Goal: Task Accomplishment & Management: Manage account settings

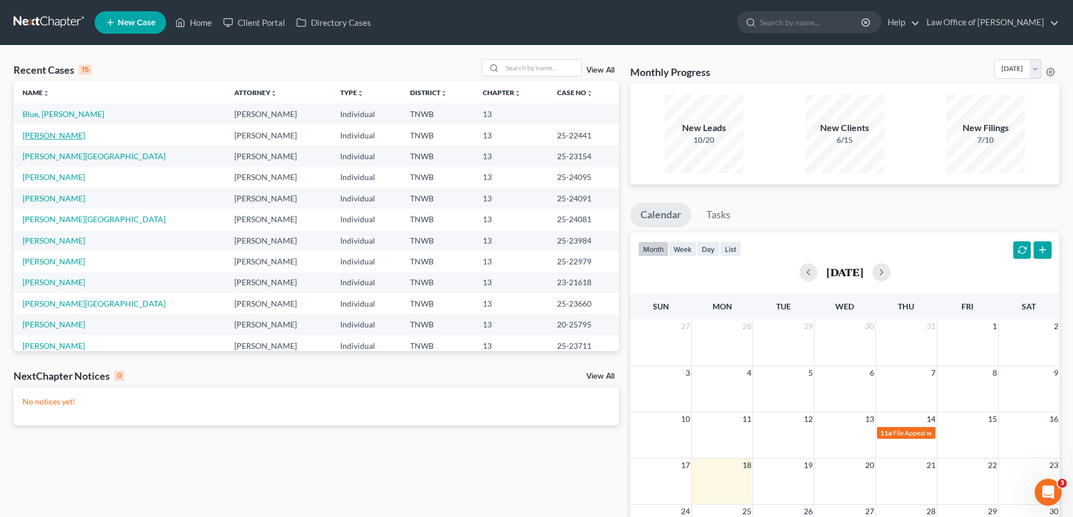
click at [50, 135] on link "[PERSON_NAME]" at bounding box center [54, 136] width 63 height 10
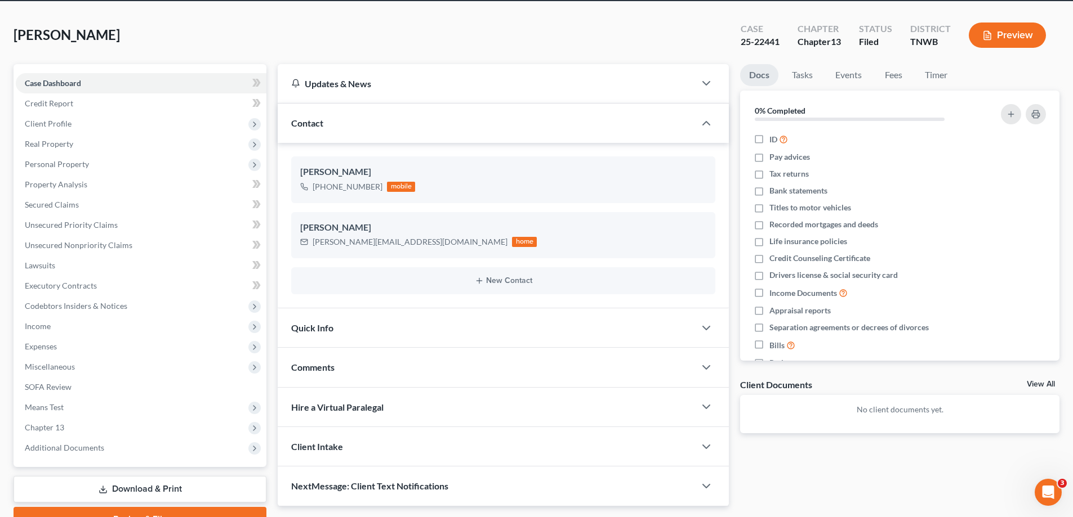
scroll to position [56, 0]
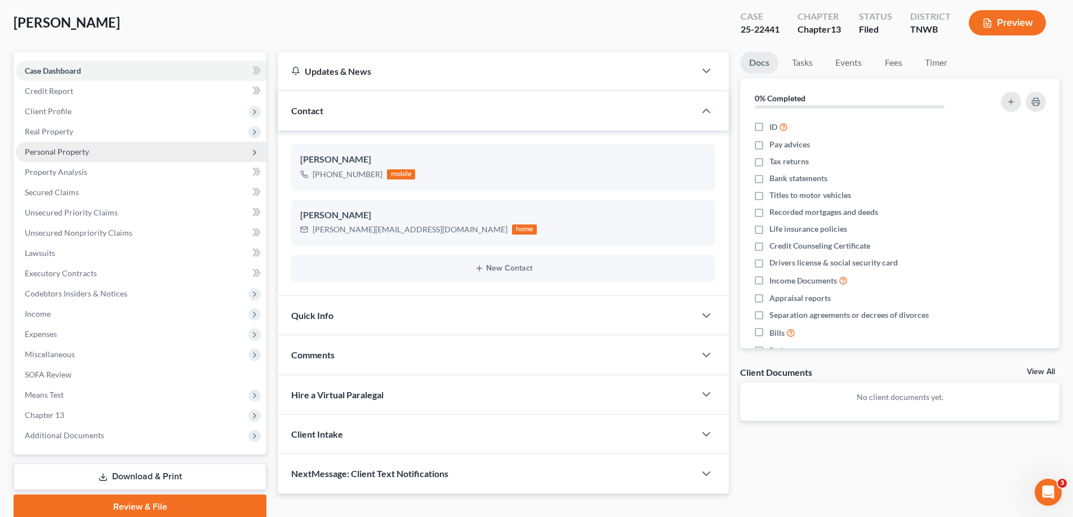
click at [76, 153] on span "Personal Property" at bounding box center [57, 152] width 64 height 10
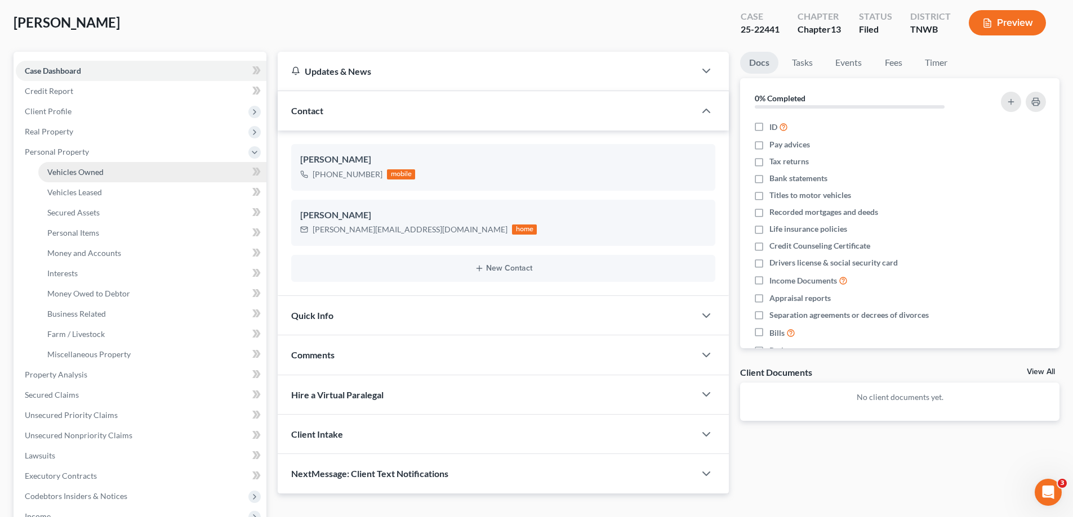
click at [94, 168] on span "Vehicles Owned" at bounding box center [75, 172] width 56 height 10
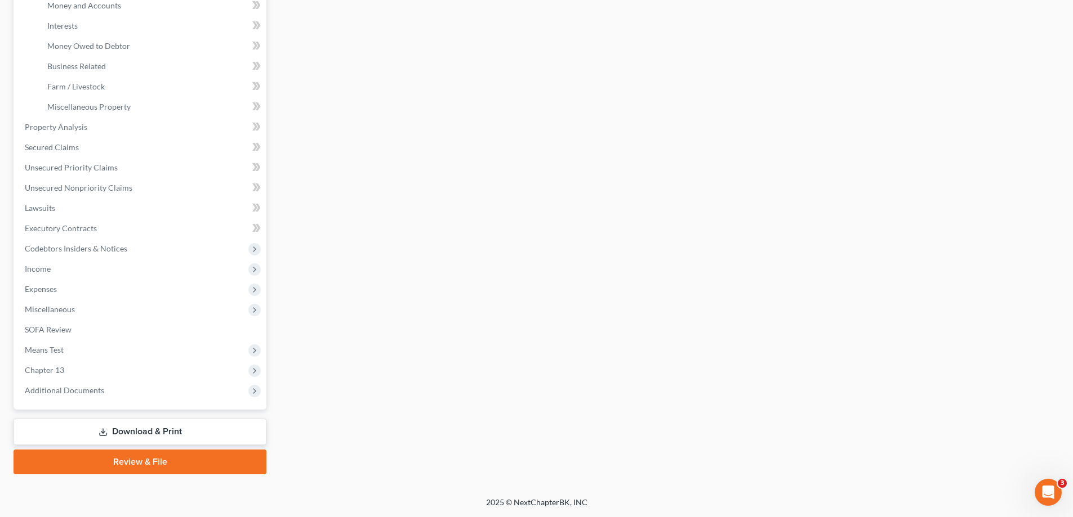
click at [181, 428] on link "Download & Print" at bounding box center [140, 432] width 253 height 26
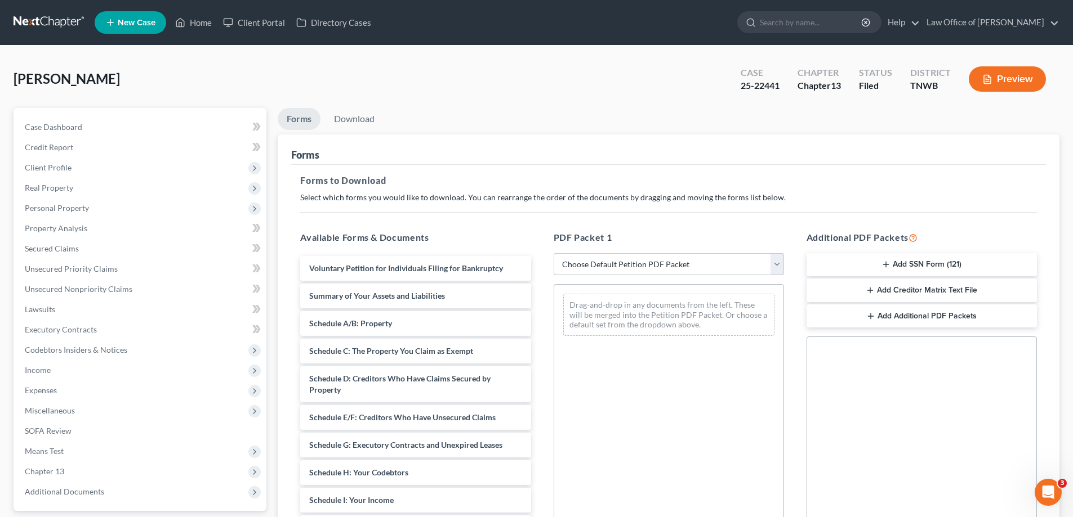
click at [780, 262] on select "Choose Default Petition PDF Packet Complete Bankruptcy Petition (all forms and …" at bounding box center [669, 264] width 230 height 23
select select "2"
click at [554, 253] on select "Choose Default Petition PDF Packet Complete Bankruptcy Petition (all forms and …" at bounding box center [669, 264] width 230 height 23
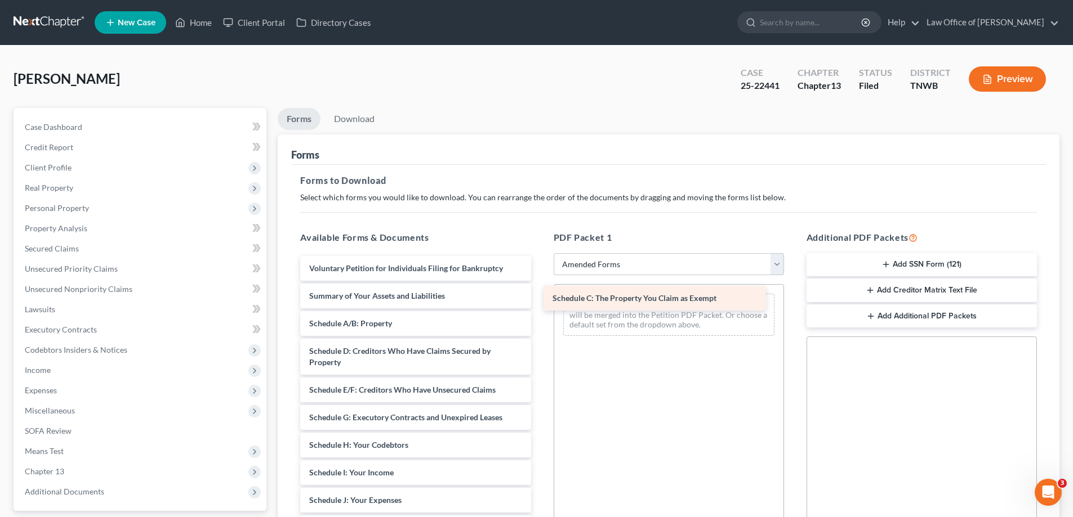
drag, startPoint x: 414, startPoint y: 353, endPoint x: 659, endPoint y: 298, distance: 250.8
click at [539, 298] on div "Schedule C: The Property You Claim as Exempt Voluntary Petition for Individuals…" at bounding box center [415, 506] width 248 height 500
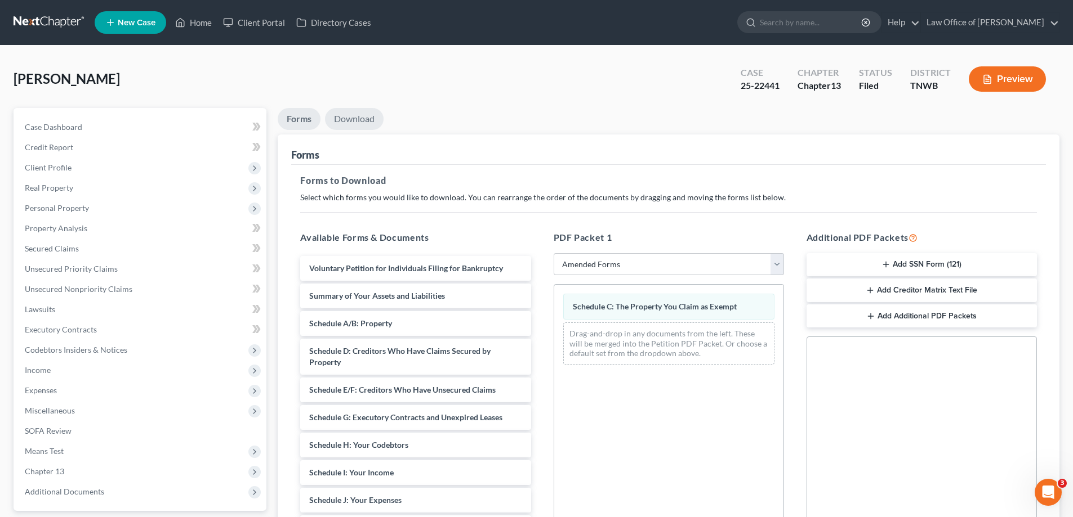
click at [342, 116] on link "Download" at bounding box center [354, 119] width 59 height 22
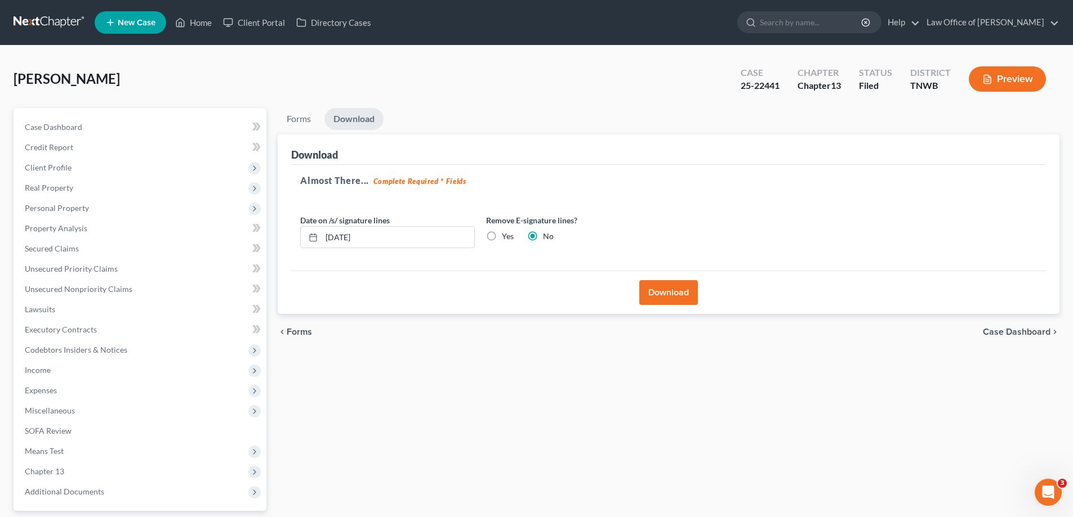
click at [671, 296] on button "Download" at bounding box center [668, 292] width 59 height 25
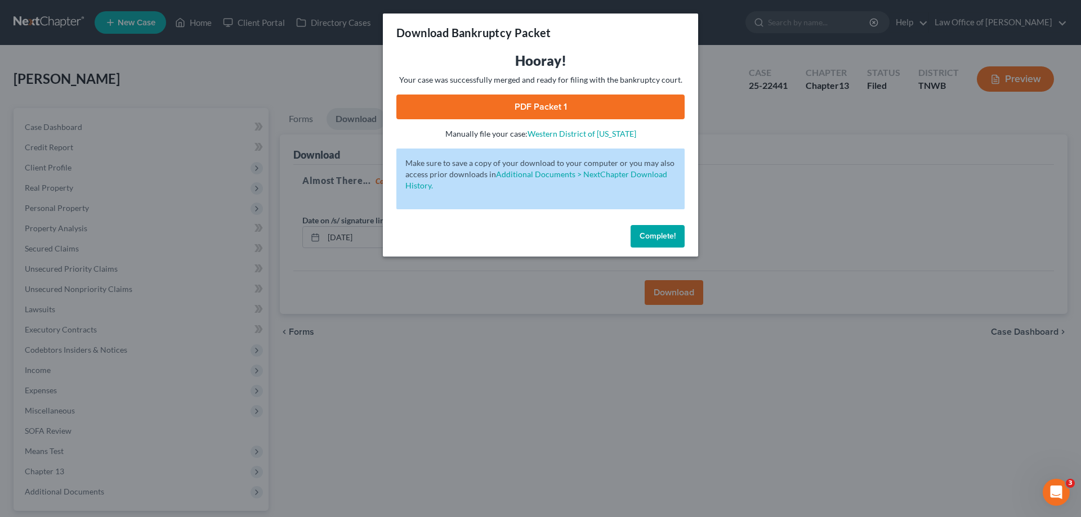
click at [568, 101] on link "PDF Packet 1" at bounding box center [540, 107] width 288 height 25
click at [655, 229] on button "Complete!" at bounding box center [658, 236] width 54 height 23
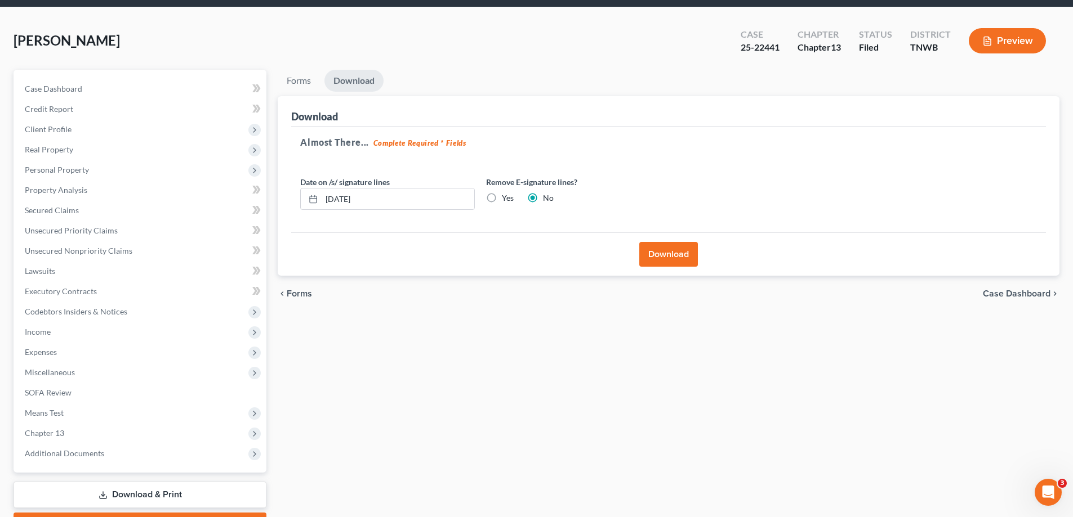
scroll to position [101, 0]
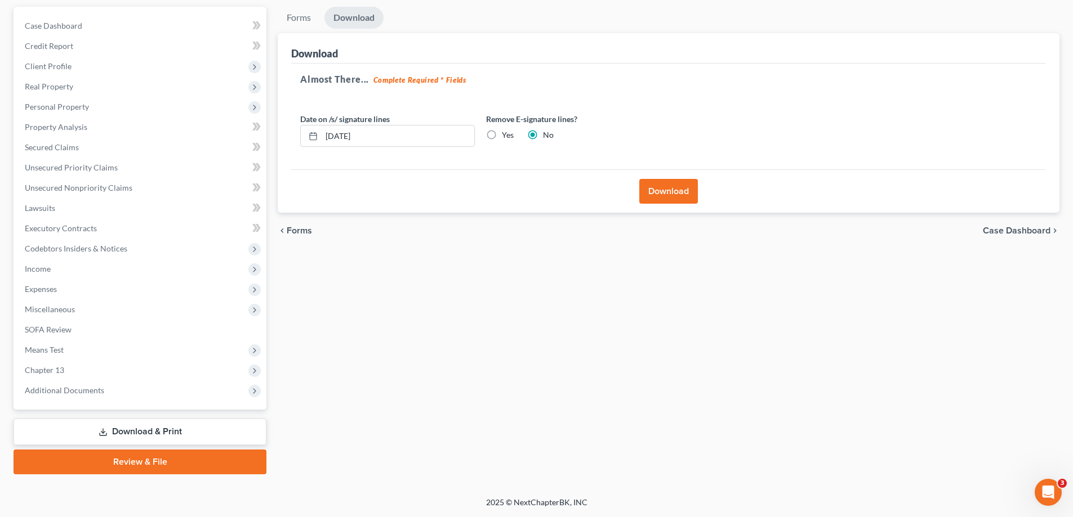
click at [135, 431] on link "Download & Print" at bounding box center [140, 432] width 253 height 26
click at [75, 276] on span "Income" at bounding box center [141, 269] width 251 height 20
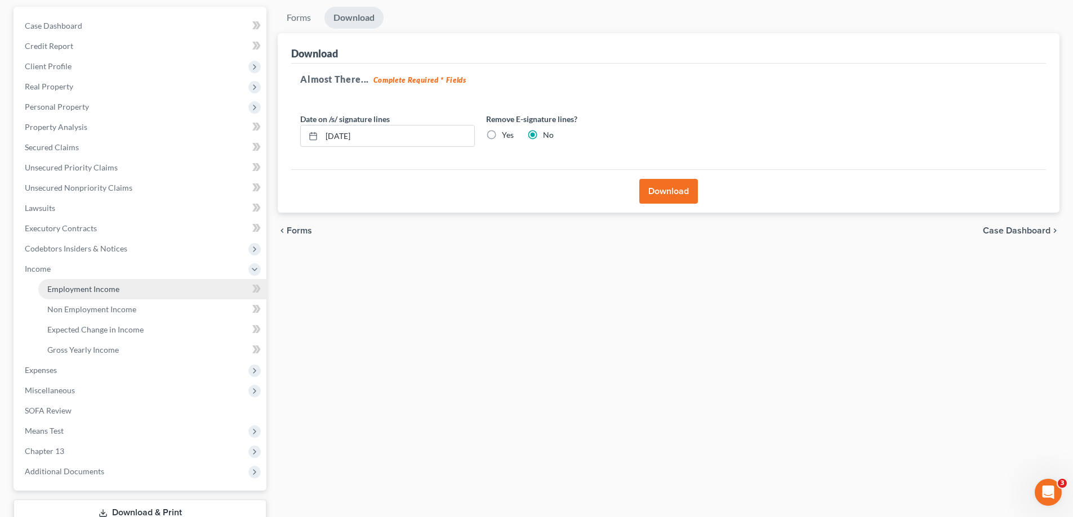
click at [80, 288] on span "Employment Income" at bounding box center [83, 289] width 72 height 10
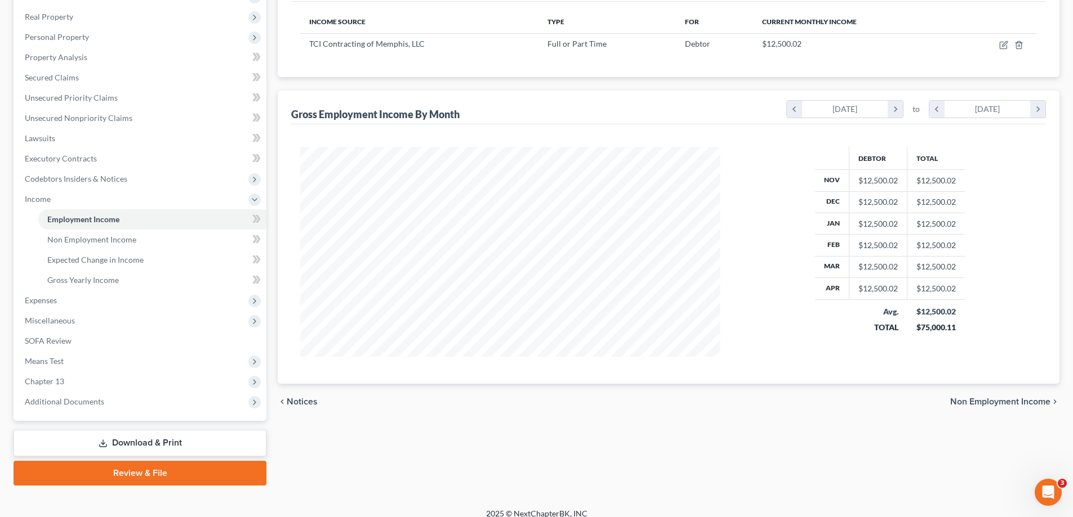
scroll to position [182, 0]
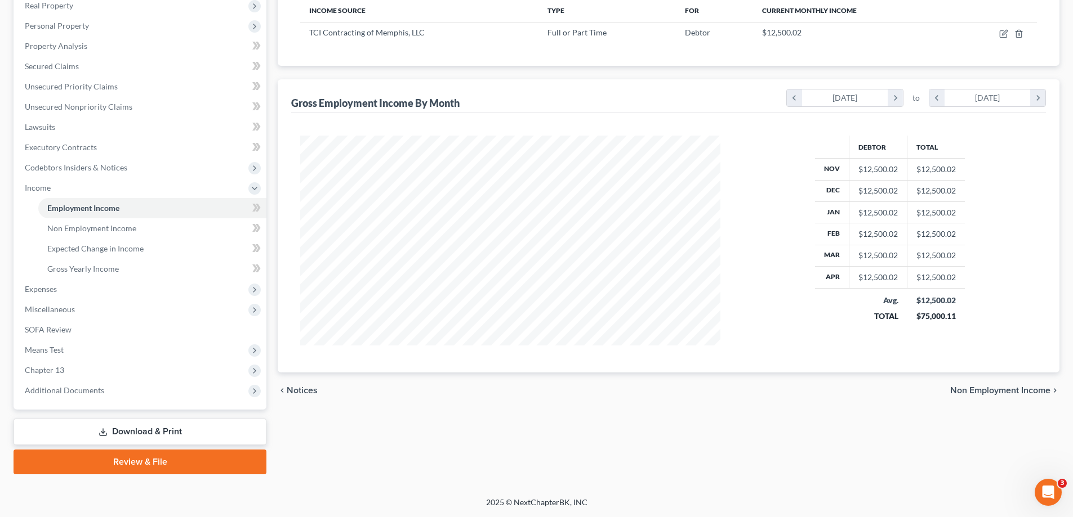
click at [175, 432] on link "Download & Print" at bounding box center [140, 432] width 253 height 26
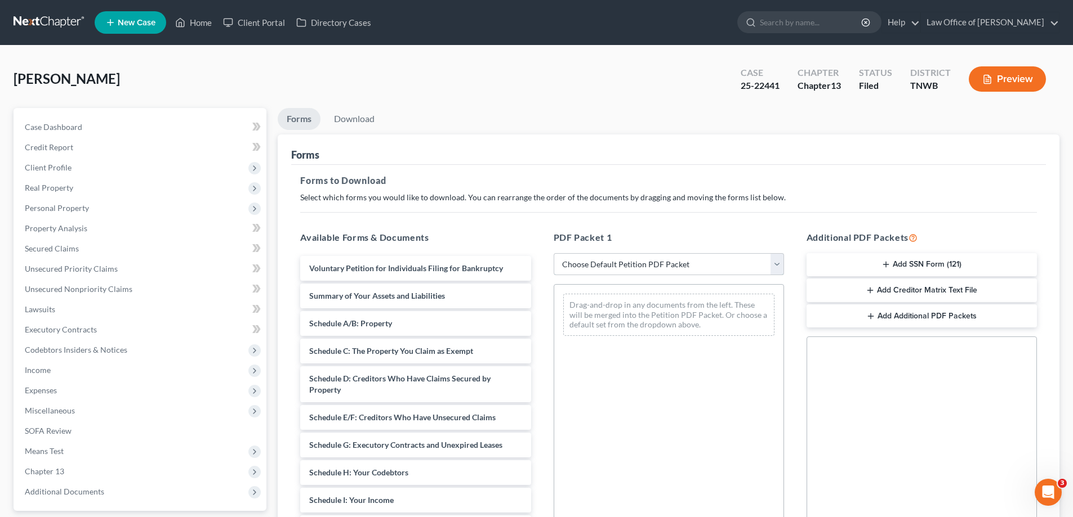
click at [778, 267] on select "Choose Default Petition PDF Packet Complete Bankruptcy Petition (all forms and …" at bounding box center [669, 264] width 230 height 23
select select "2"
click at [554, 253] on select "Choose Default Petition PDF Packet Complete Bankruptcy Petition (all forms and …" at bounding box center [669, 264] width 230 height 23
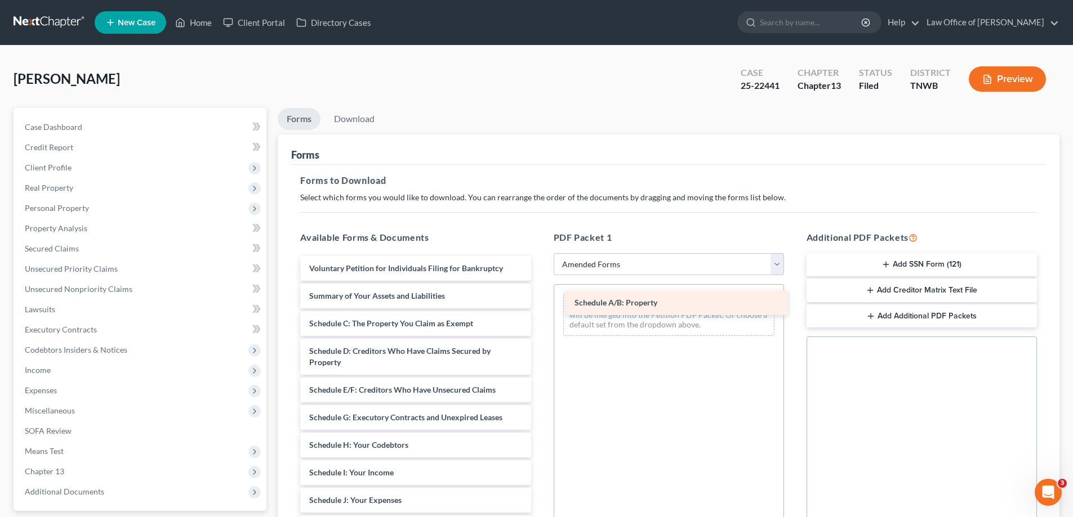
drag, startPoint x: 426, startPoint y: 319, endPoint x: 685, endPoint y: 297, distance: 260.0
click at [539, 297] on div "Schedule A/B: Property Voluntary Petition for Individuals Filing for Bankruptcy…" at bounding box center [415, 506] width 248 height 500
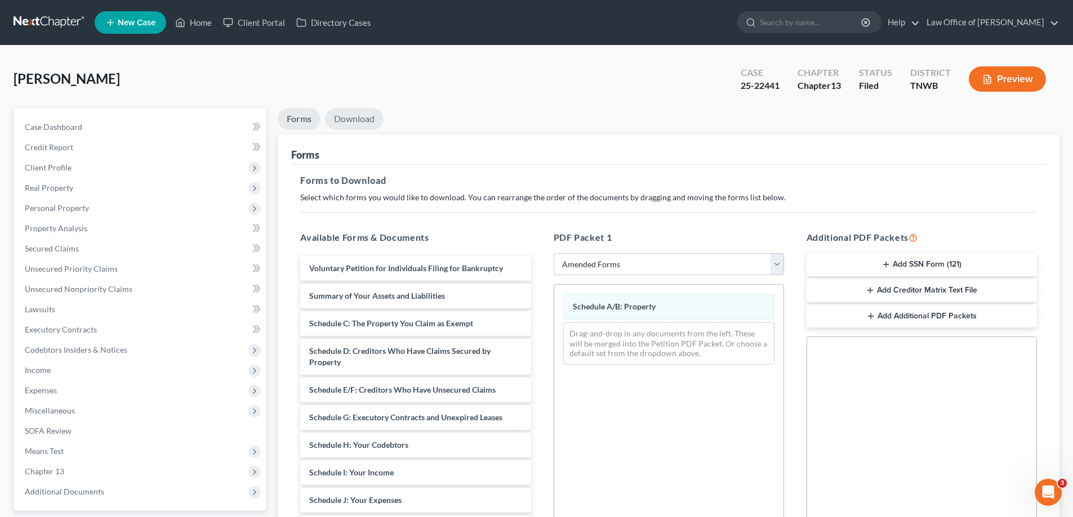
click at [359, 111] on link "Download" at bounding box center [354, 119] width 59 height 22
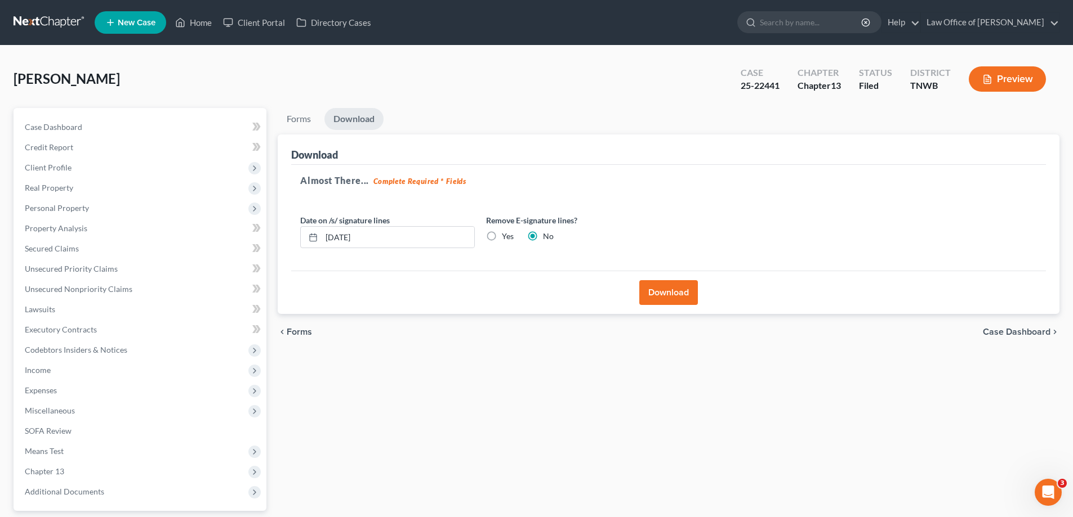
click at [668, 293] on button "Download" at bounding box center [668, 292] width 59 height 25
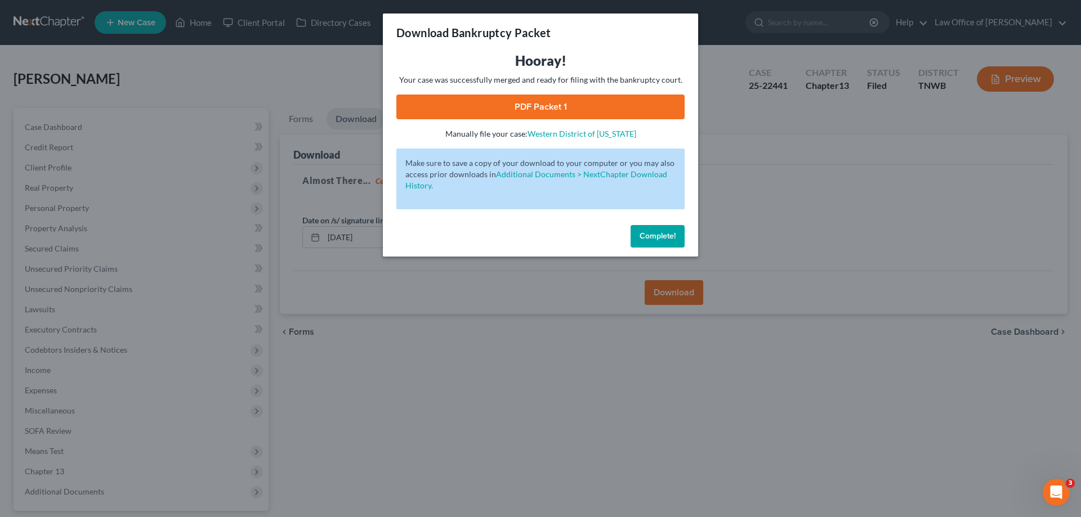
click at [579, 106] on link "PDF Packet 1" at bounding box center [540, 107] width 288 height 25
click at [663, 228] on button "Complete!" at bounding box center [658, 236] width 54 height 23
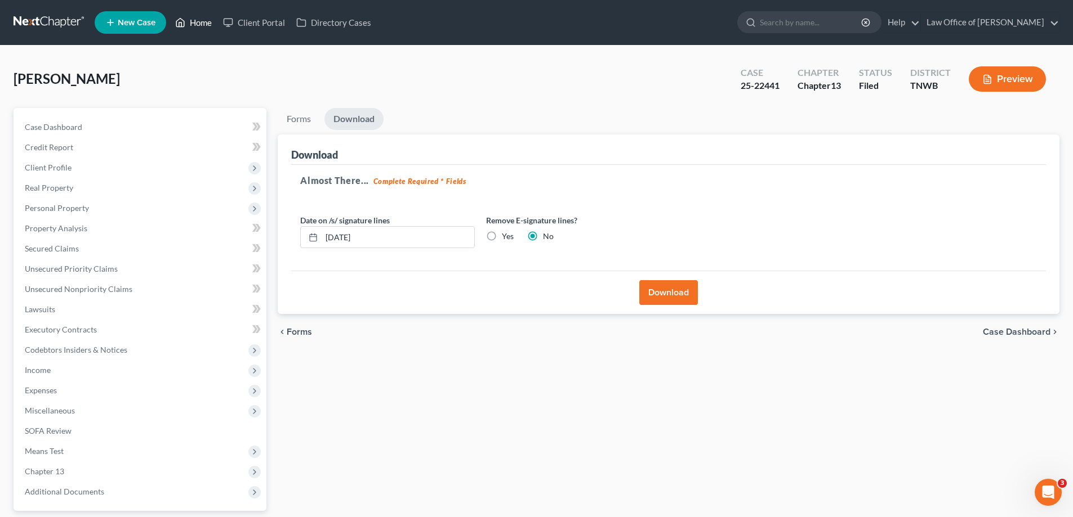
click at [207, 21] on link "Home" at bounding box center [193, 22] width 48 height 20
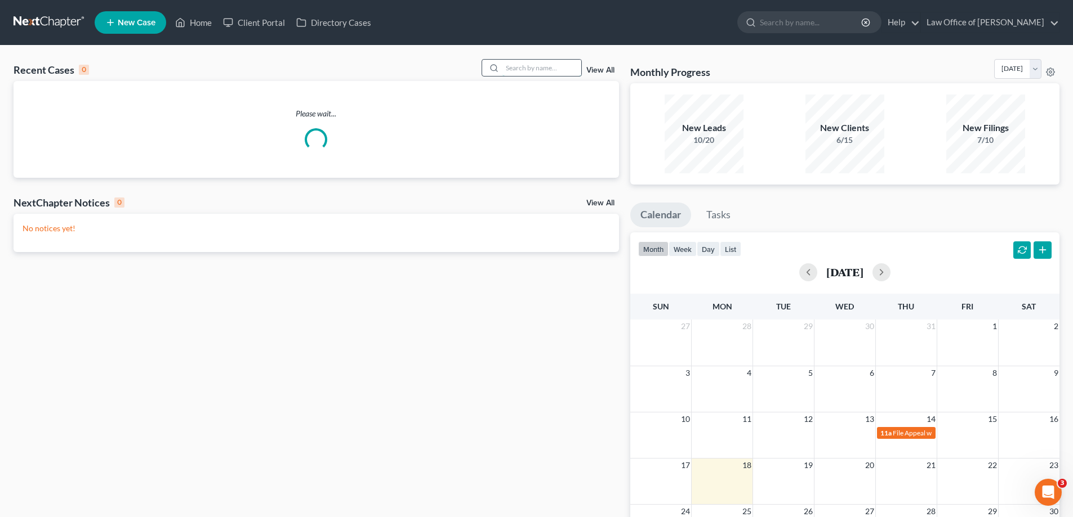
click at [551, 70] on input "search" at bounding box center [541, 68] width 79 height 16
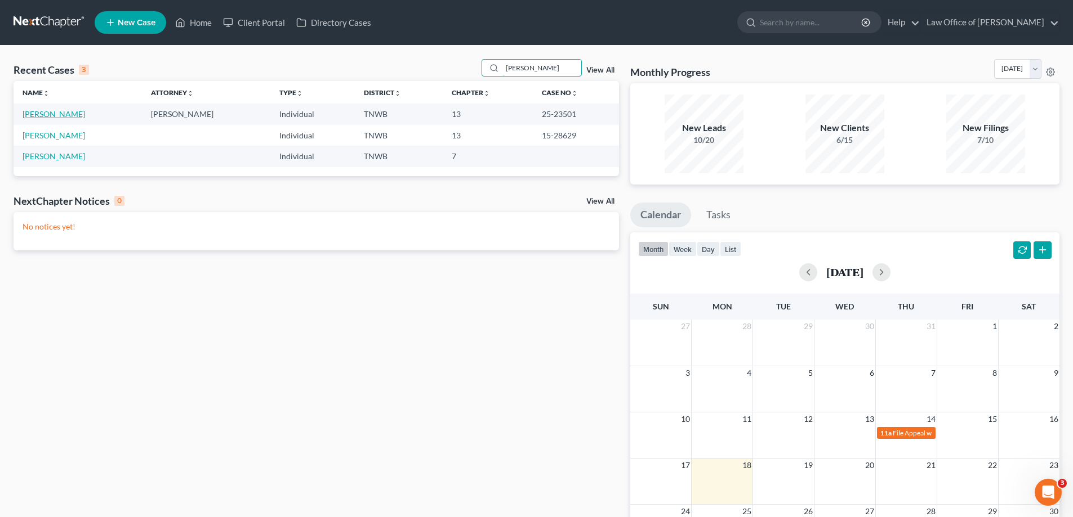
type input "[PERSON_NAME]"
click at [68, 115] on link "[PERSON_NAME]" at bounding box center [54, 114] width 63 height 10
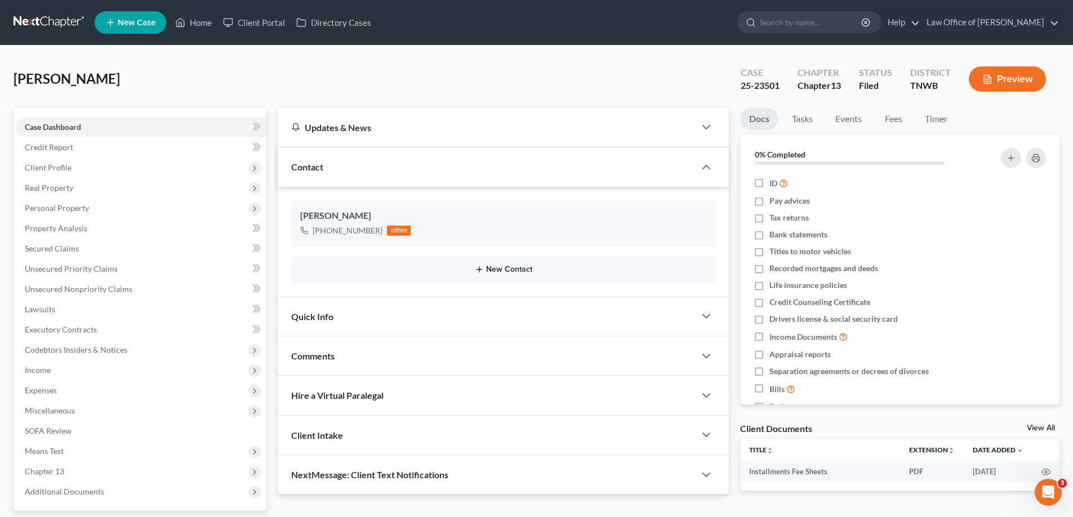
click at [508, 266] on button "New Contact" at bounding box center [503, 269] width 406 height 9
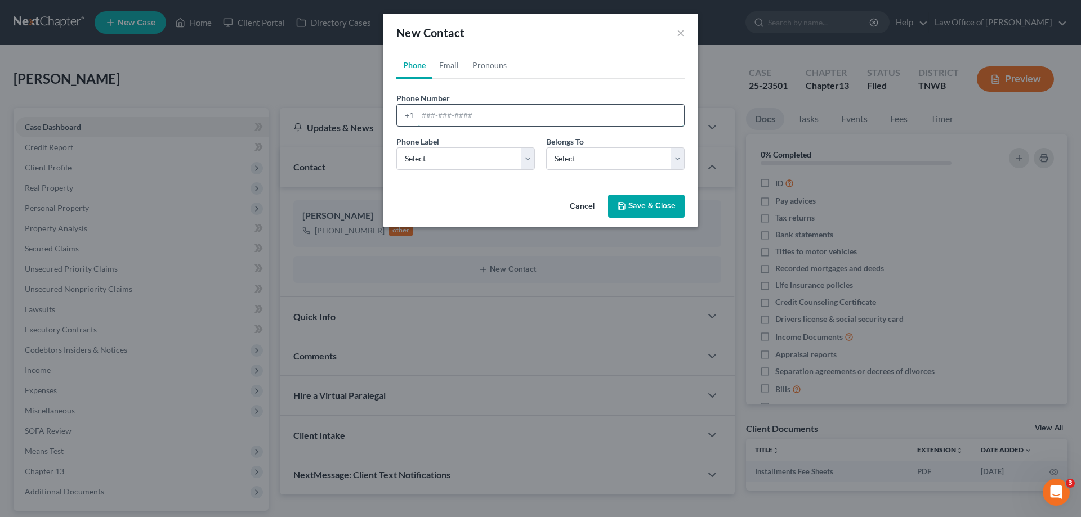
click at [504, 113] on input "tel" at bounding box center [551, 115] width 266 height 21
type input "[PHONE_NUMBER]"
click at [530, 157] on select "Select Mobile Home Work Other" at bounding box center [465, 159] width 139 height 23
select select "3"
click at [396, 148] on select "Select Mobile Home Work Other" at bounding box center [465, 159] width 139 height 23
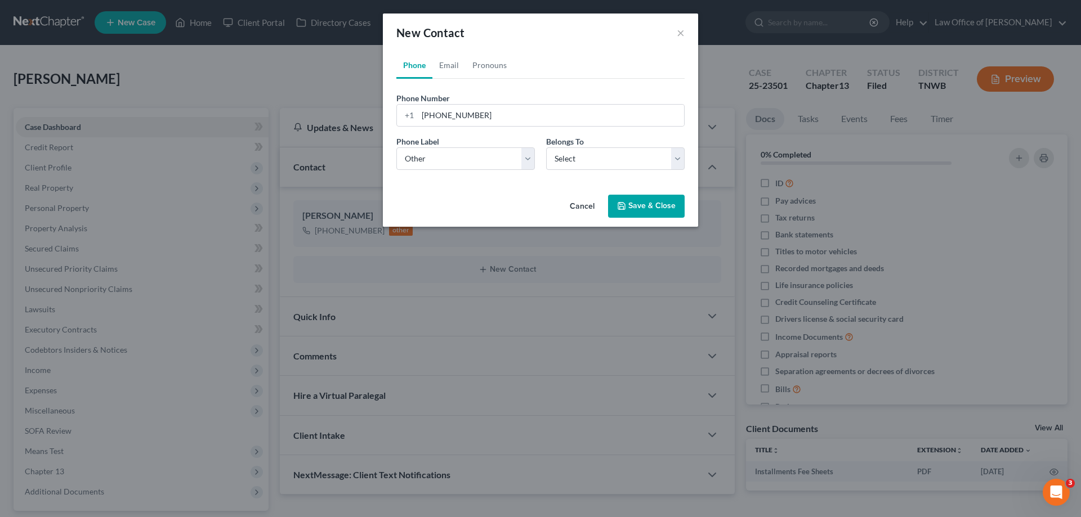
click at [635, 198] on button "Save & Close" at bounding box center [646, 207] width 77 height 24
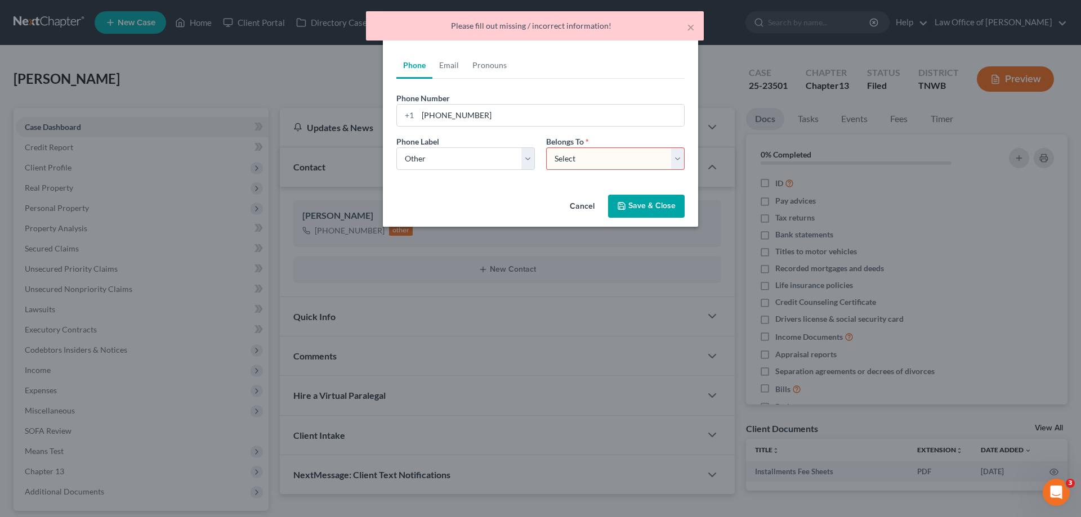
click at [675, 158] on select "Select Client Other" at bounding box center [615, 159] width 139 height 23
select select "0"
click at [546, 148] on select "Select Client Other" at bounding box center [615, 159] width 139 height 23
click at [649, 202] on button "Save & Close" at bounding box center [646, 207] width 77 height 24
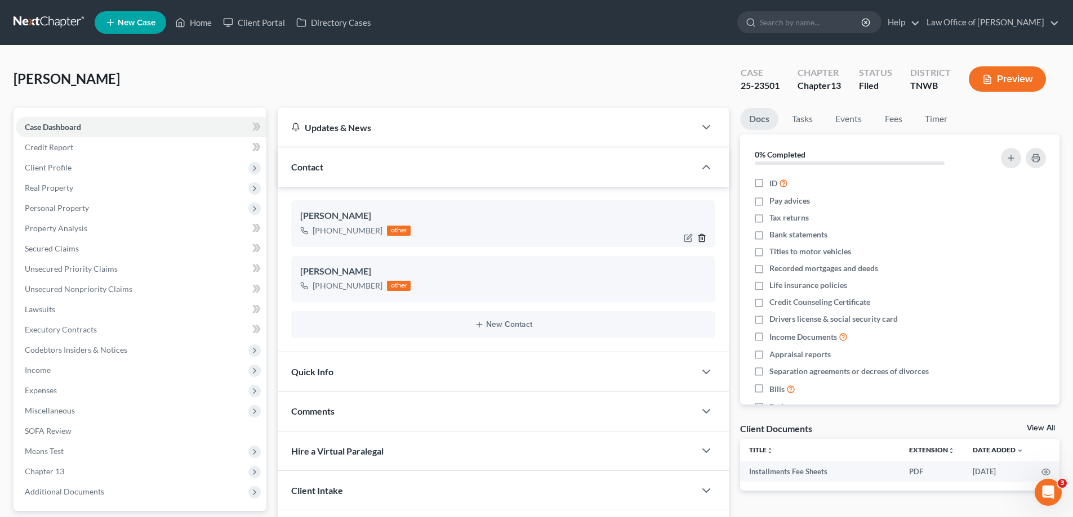
click at [704, 237] on icon "button" at bounding box center [701, 237] width 5 height 7
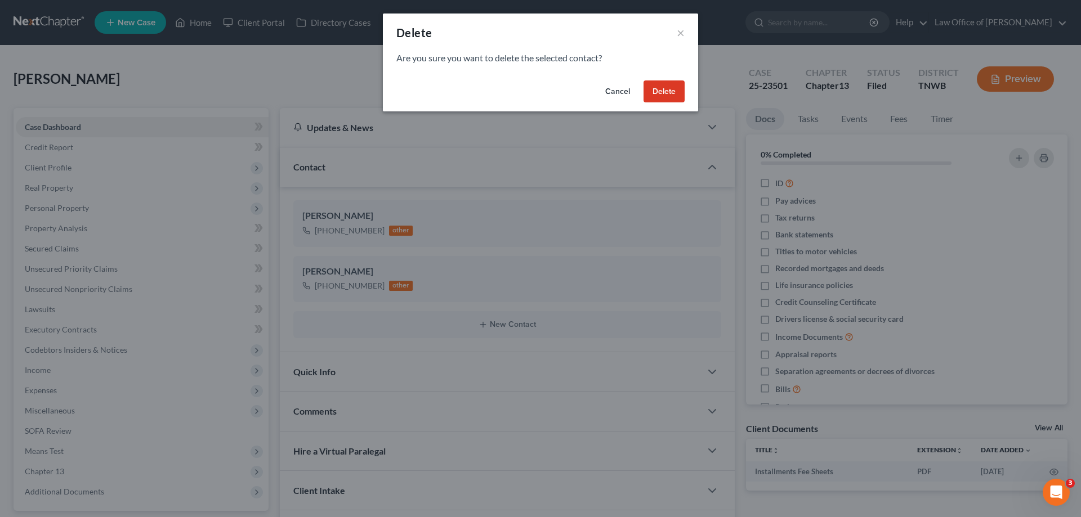
click at [658, 93] on button "Delete" at bounding box center [664, 92] width 41 height 23
